Goal: Information Seeking & Learning: Find contact information

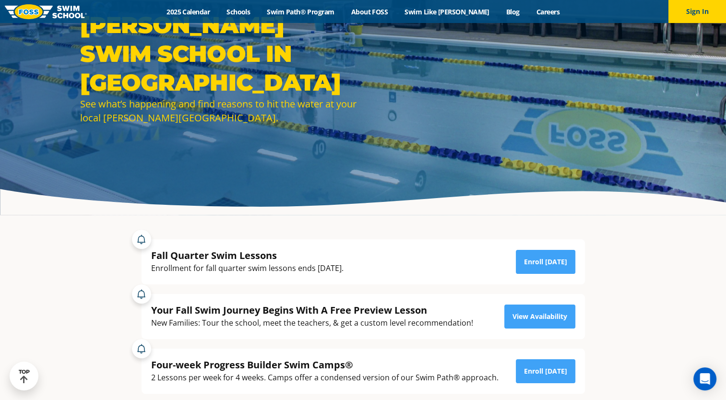
scroll to position [96, 0]
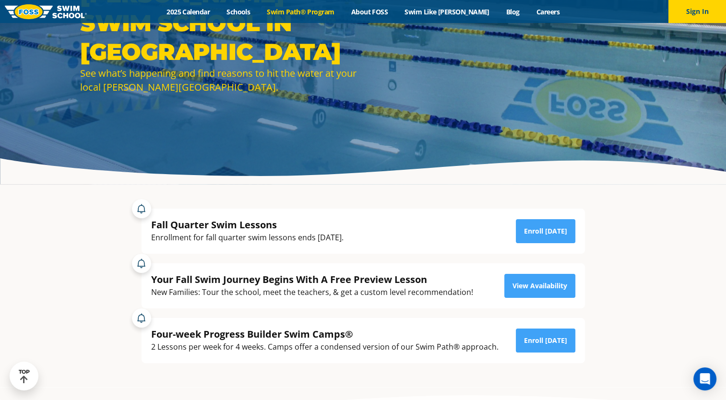
click at [311, 10] on link "Swim Path® Program" at bounding box center [301, 11] width 84 height 9
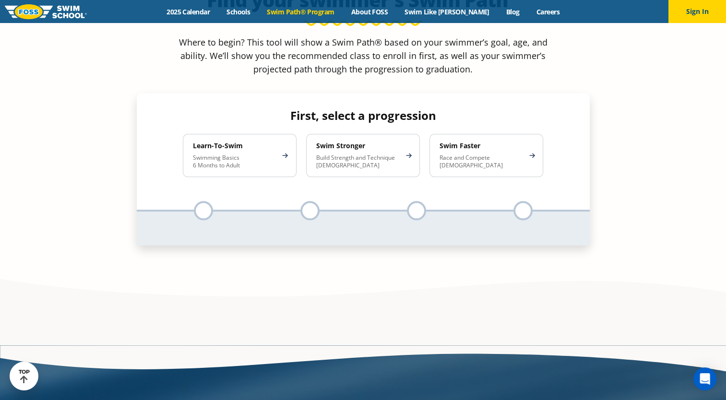
scroll to position [1008, 0]
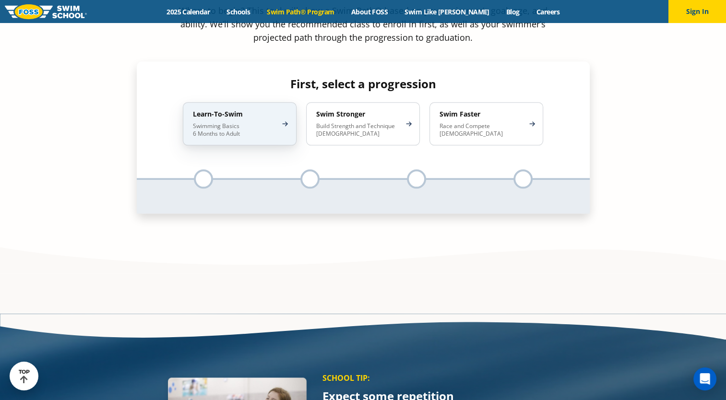
click at [256, 122] on p "Swimming Basics 6 Months to Adult" at bounding box center [235, 129] width 84 height 15
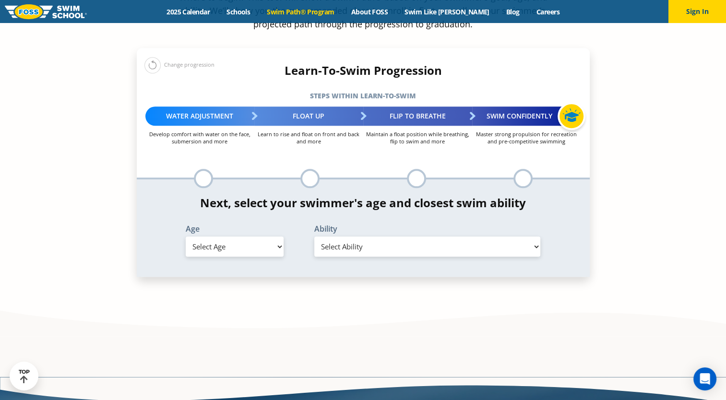
click at [257, 237] on select "Select Age 6 months - 1 year 1 year 2 years 3 years 4 years 5 years 6 years 7 y…" at bounding box center [235, 247] width 98 height 20
select select "5-years"
click at [186, 237] on select "Select Age 6 months - 1 year 1 year 2 years 3 years 4 years 5 years 6 years 7 y…" at bounding box center [235, 247] width 98 height 20
click at [340, 237] on select "Select Ability First in-water experience When in the water, reliant on a life j…" at bounding box center [427, 247] width 226 height 20
click at [314, 237] on select "Select Ability First in-water experience When in the water, reliant on a life j…" at bounding box center [427, 247] width 226 height 20
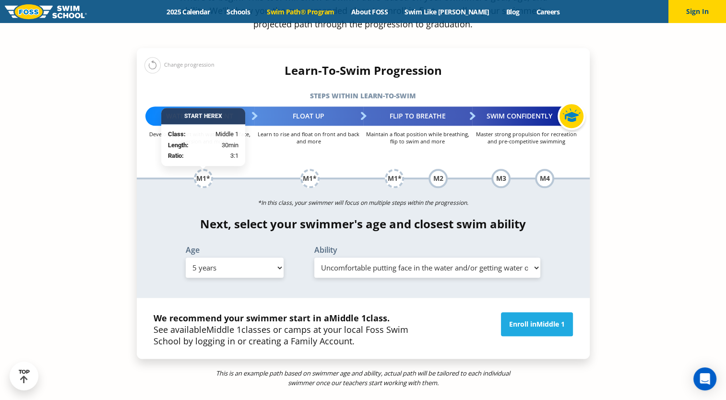
click at [413, 258] on select "Select Ability First in-water experience When in the water, reliant on a life j…" at bounding box center [427, 268] width 226 height 20
select select "5-years-when-in-the-water-reliant-on-a-life-jacket-or-floatation-device"
click at [314, 258] on select "Select Ability First in-water experience When in the water, reliant on a life j…" at bounding box center [427, 268] width 226 height 20
click at [690, 195] on section "Find your swimmer's Swim Path ® Where to begin? This tool will show a Swim Path…" at bounding box center [363, 180] width 726 height 616
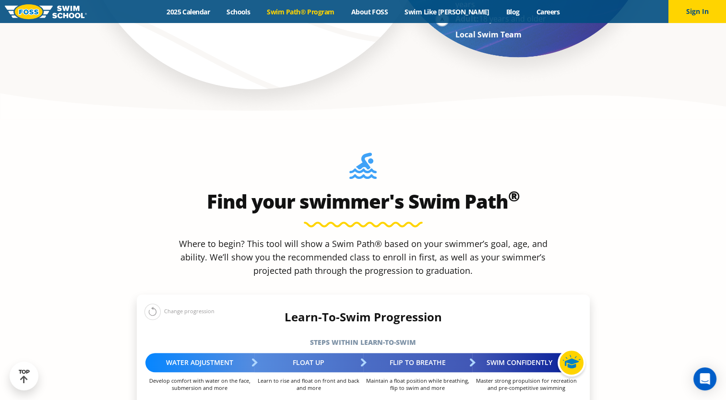
scroll to position [637, 0]
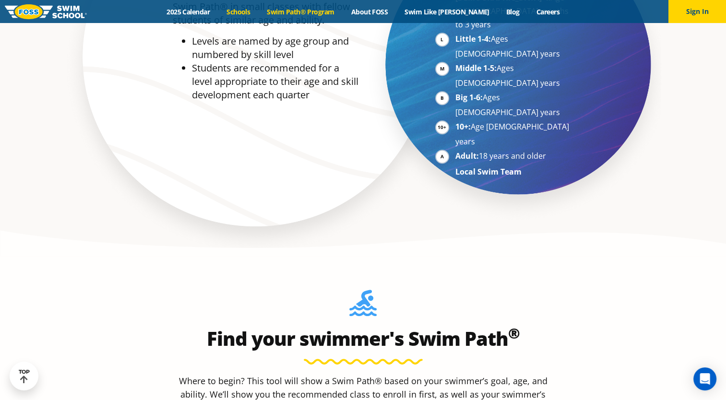
click at [259, 14] on link "Schools" at bounding box center [238, 11] width 40 height 9
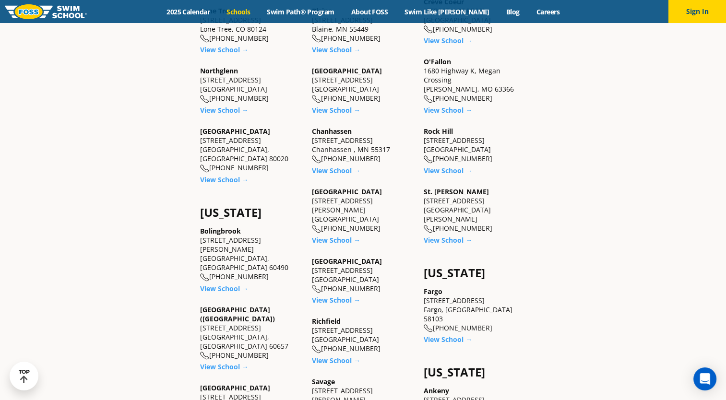
scroll to position [528, 0]
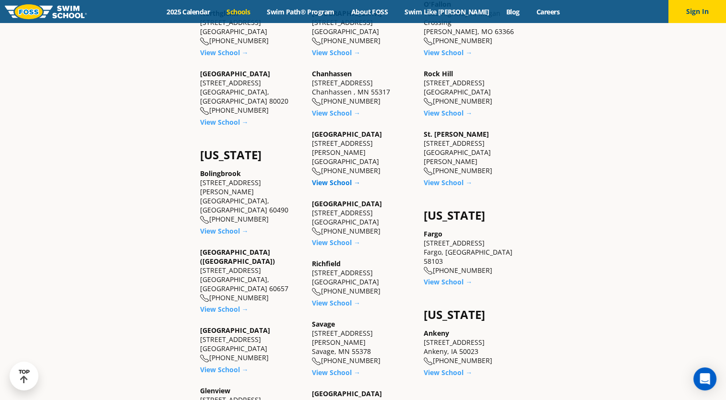
click at [348, 178] on link "View School →" at bounding box center [336, 182] width 48 height 9
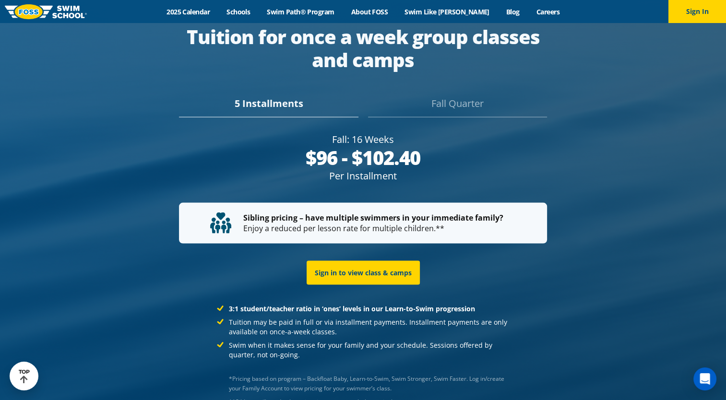
scroll to position [1919, 0]
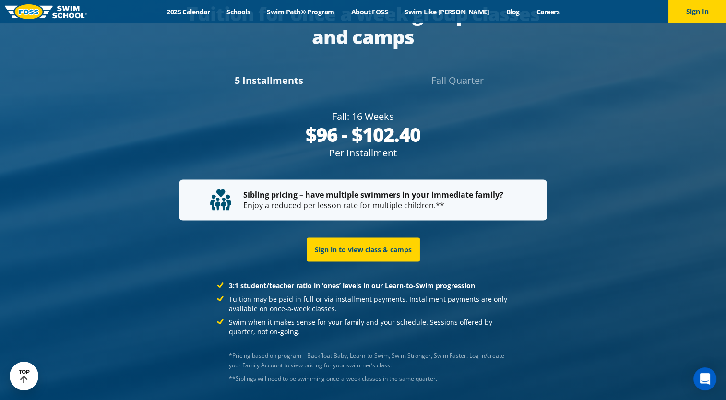
click at [474, 73] on div "Fall Quarter" at bounding box center [457, 83] width 179 height 21
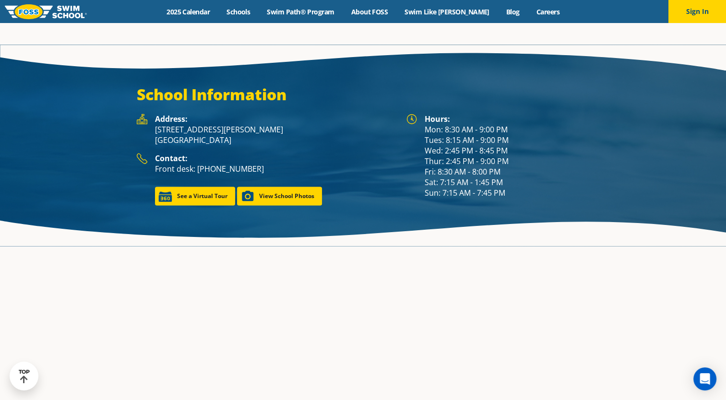
scroll to position [1282, 0]
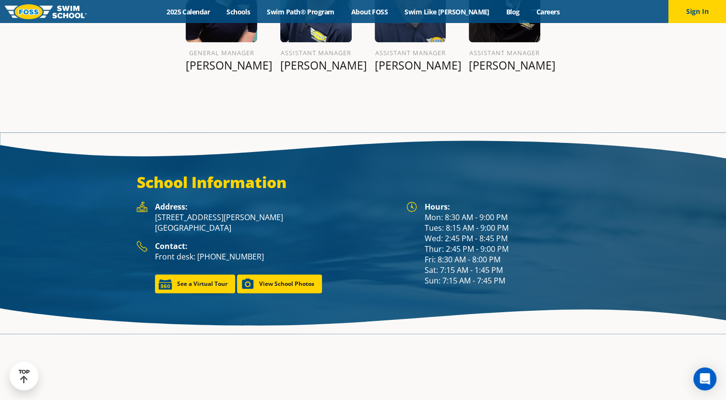
drag, startPoint x: 245, startPoint y: 215, endPoint x: 147, endPoint y: 207, distance: 97.7
click at [147, 207] on div "Address: 9455 Garland Lane Maple Grove, MN 55311" at bounding box center [267, 221] width 260 height 39
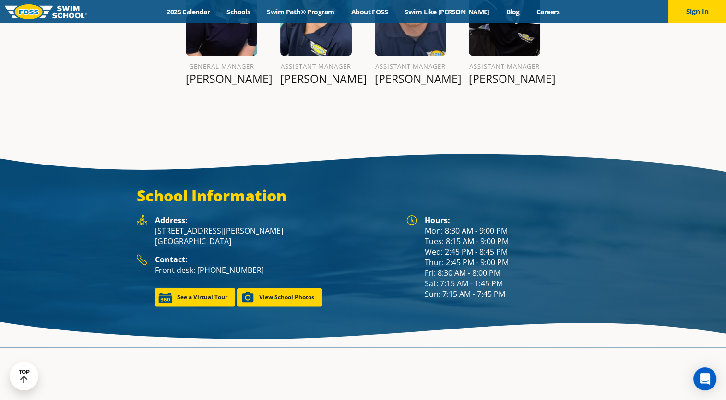
click at [237, 226] on p "9455 Garland Lane Maple Grove, MN 55311" at bounding box center [276, 236] width 242 height 21
drag, startPoint x: 243, startPoint y: 217, endPoint x: 155, endPoint y: 208, distance: 88.3
click at [155, 226] on p "9455 Garland Lane Maple Grove, MN 55311" at bounding box center [276, 236] width 242 height 21
drag, startPoint x: 155, startPoint y: 208, endPoint x: 175, endPoint y: 208, distance: 19.7
copy p "9455 Garland Lane Maple Grove, MN 55311"
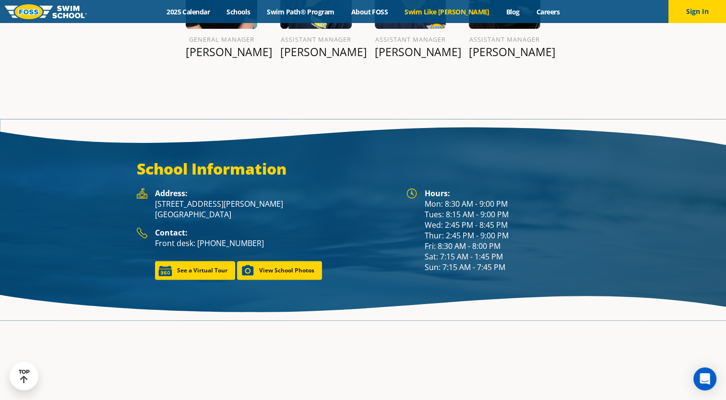
scroll to position [1282, 0]
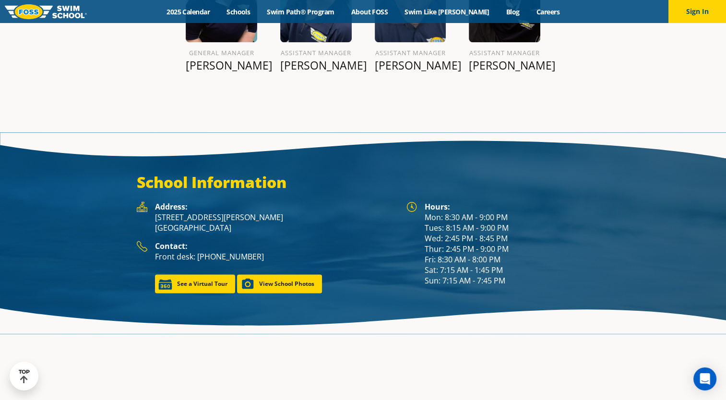
click at [261, 251] on p "Front desk: [PHONE_NUMBER]" at bounding box center [276, 256] width 242 height 11
